Goal: Information Seeking & Learning: Learn about a topic

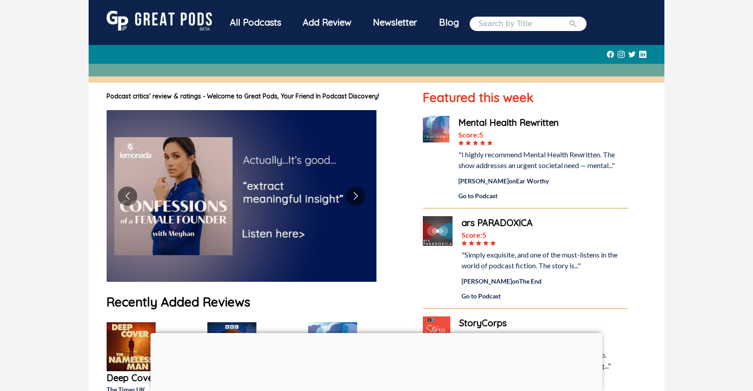
click at [259, 21] on div "All Podcasts" at bounding box center [255, 22] width 73 height 23
click at [245, 25] on div "All Podcasts" at bounding box center [255, 22] width 73 height 23
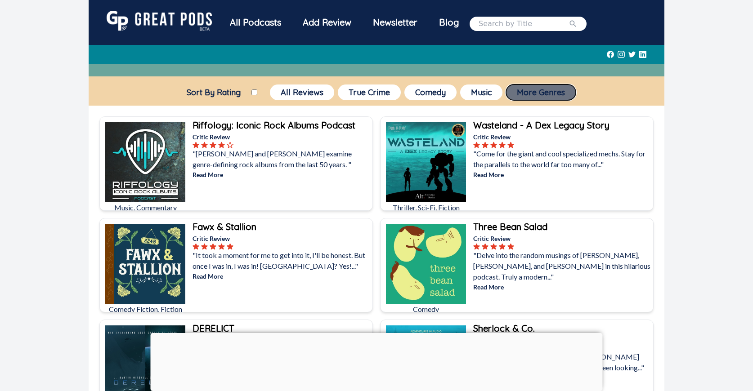
click at [549, 95] on button "More Genres" at bounding box center [541, 93] width 70 height 16
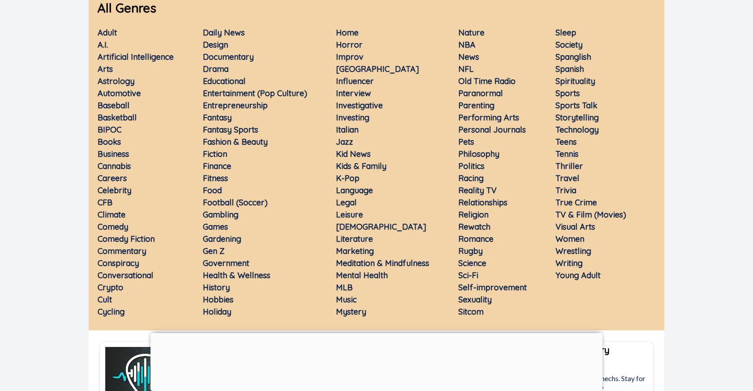
scroll to position [135, 0]
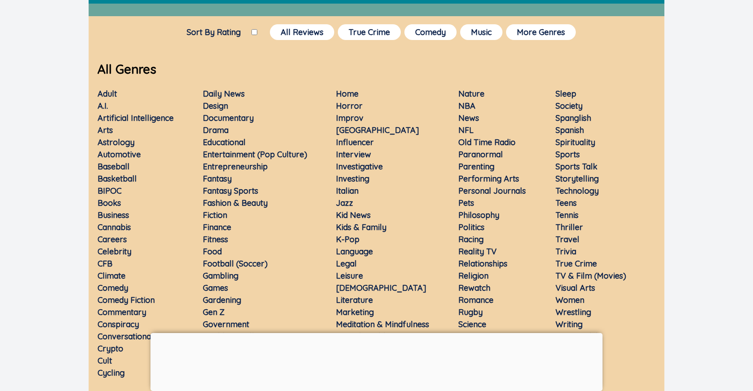
scroll to position [0, 0]
